Goal: Register for event/course

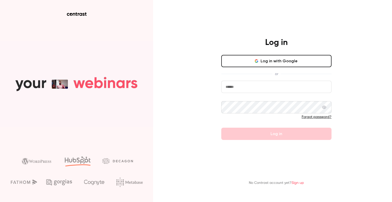
type input "**********"
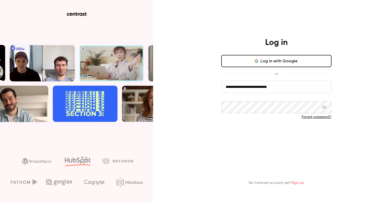
click at [284, 134] on button "Log in" at bounding box center [276, 134] width 110 height 12
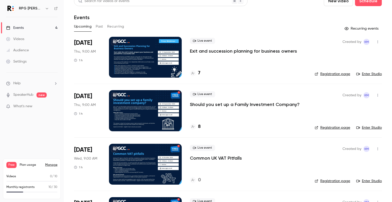
scroll to position [1, 0]
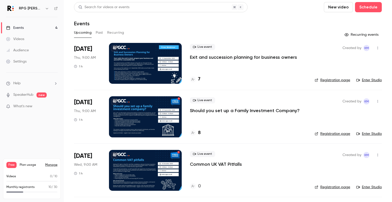
click at [154, 63] on div at bounding box center [145, 63] width 73 height 41
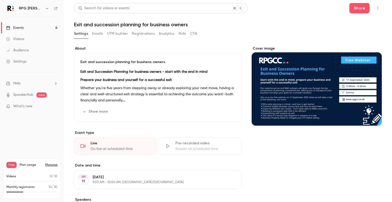
click at [94, 112] on button "Show more" at bounding box center [95, 111] width 31 height 8
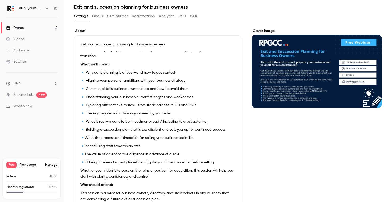
scroll to position [26, 0]
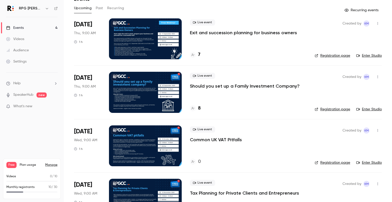
click at [326, 56] on link "Registration page" at bounding box center [332, 55] width 35 height 5
click at [194, 54] on icon at bounding box center [192, 54] width 3 height 3
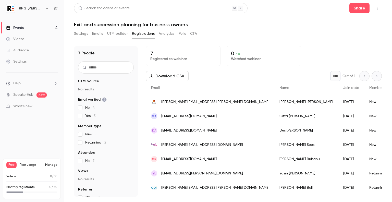
scroll to position [2, 0]
